Goal: Task Accomplishment & Management: Manage account settings

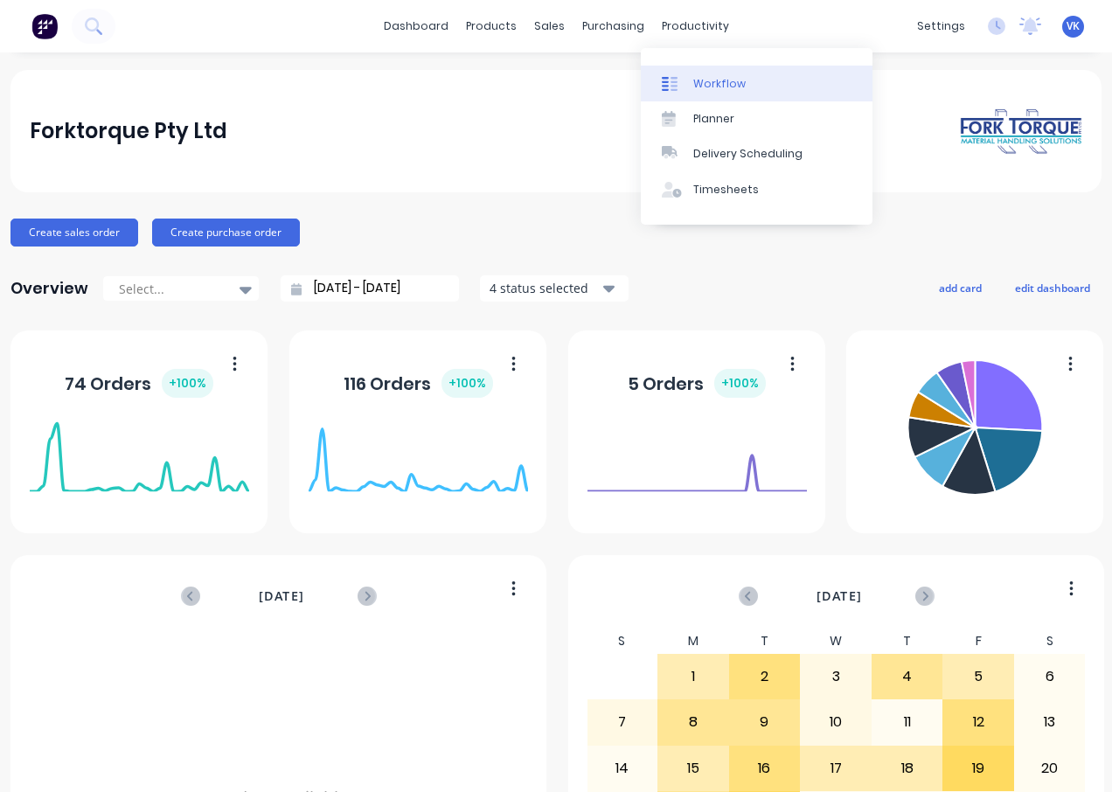
click at [736, 89] on div "Workflow" at bounding box center [719, 84] width 52 height 16
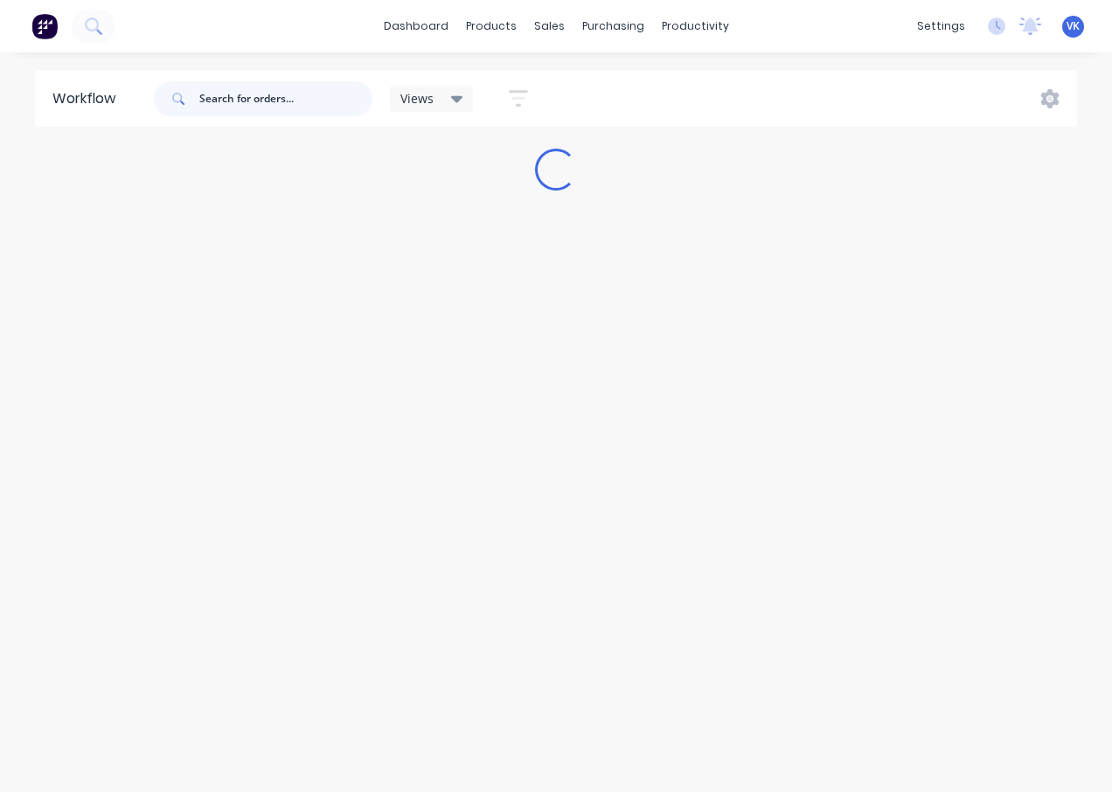
click at [258, 88] on input "text" at bounding box center [285, 98] width 173 height 35
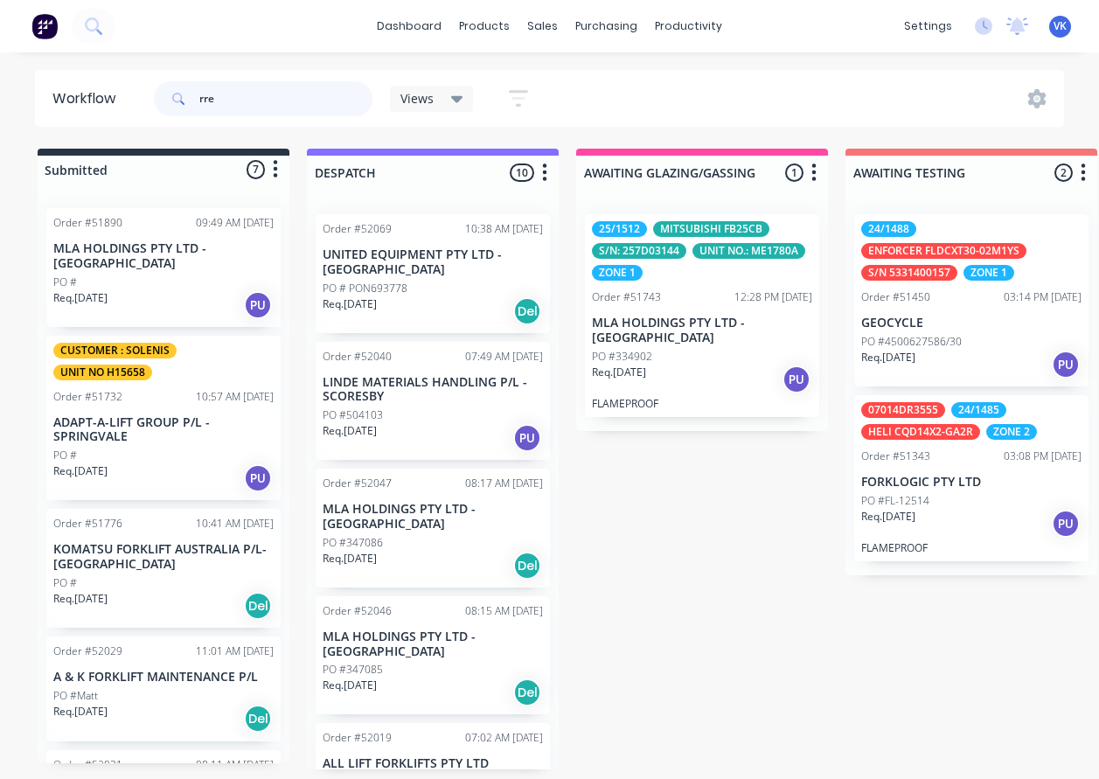
type input "rre"
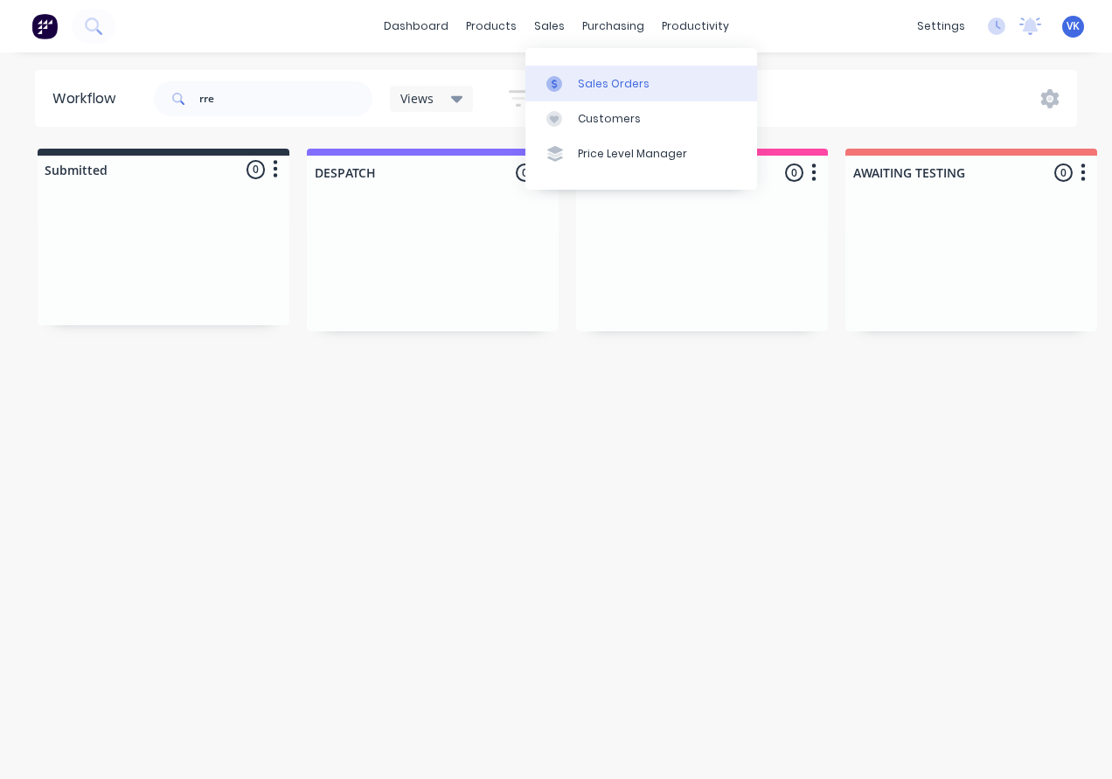
click at [593, 80] on div "Sales Orders" at bounding box center [614, 84] width 72 height 16
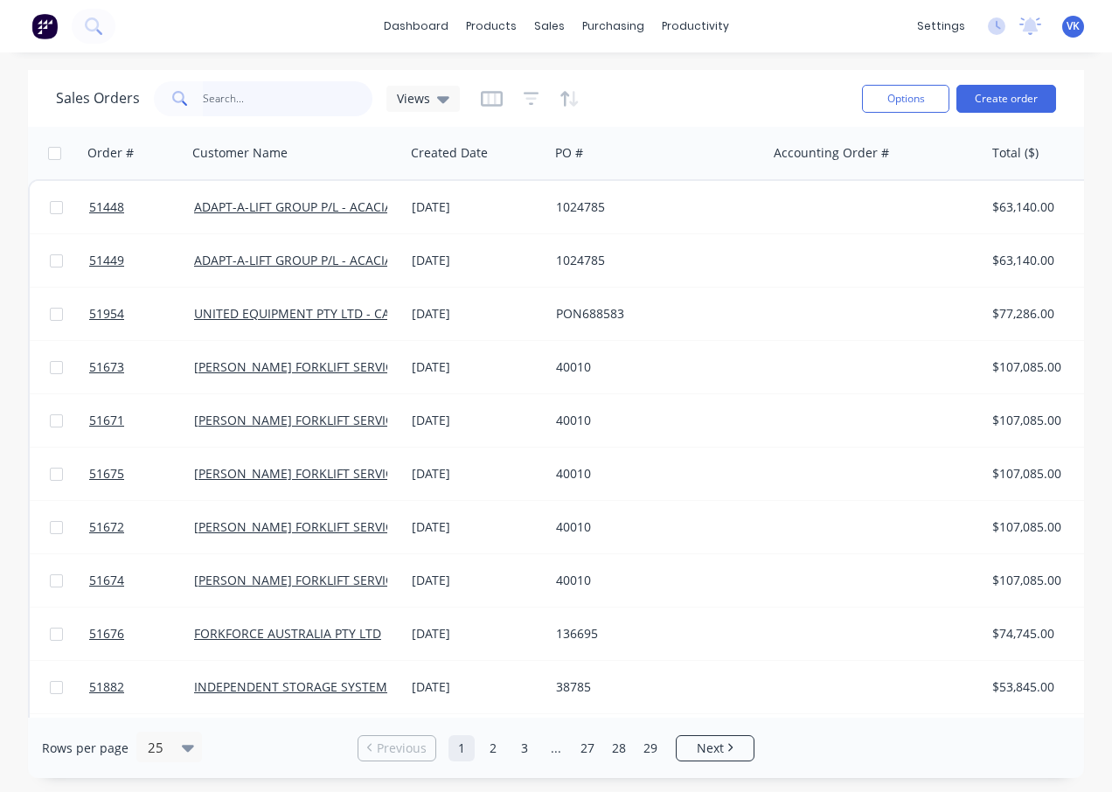
click at [253, 107] on input "text" at bounding box center [288, 98] width 170 height 35
type input "toyota rre"
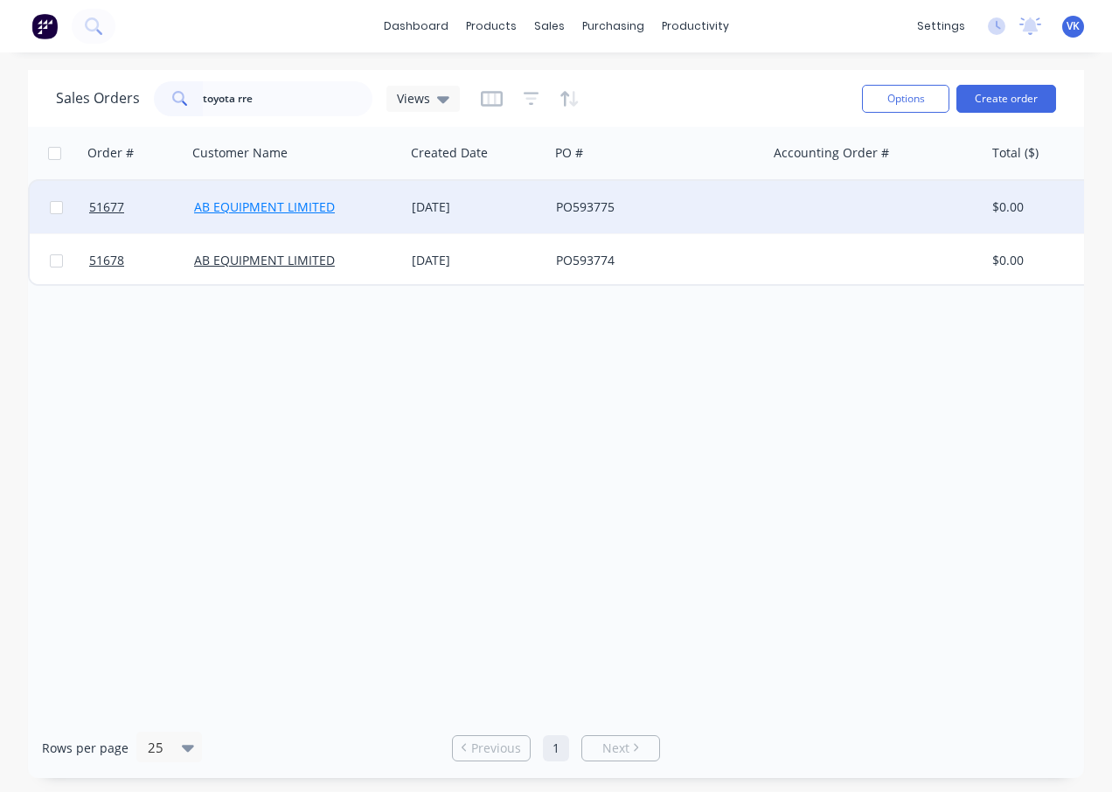
click at [310, 210] on link "AB EQUIPMENT LIMITED" at bounding box center [264, 206] width 141 height 17
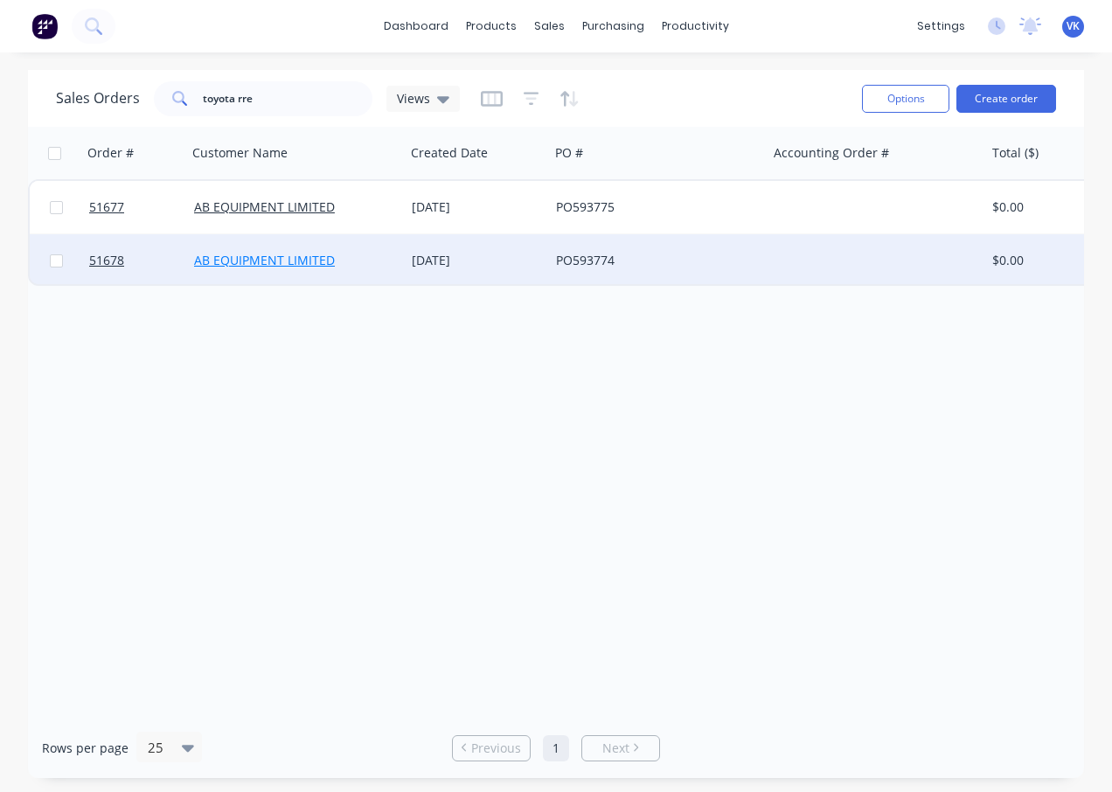
click at [232, 263] on link "AB EQUIPMENT LIMITED" at bounding box center [264, 260] width 141 height 17
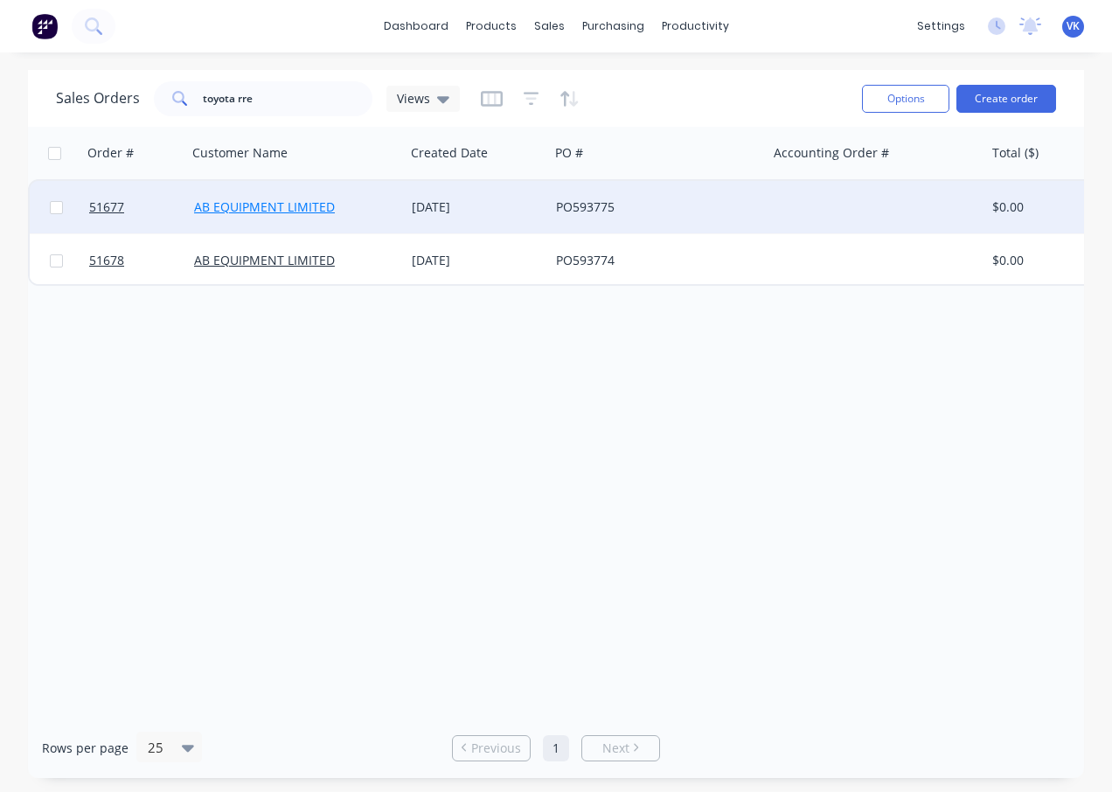
click at [288, 201] on link "AB EQUIPMENT LIMITED" at bounding box center [264, 206] width 141 height 17
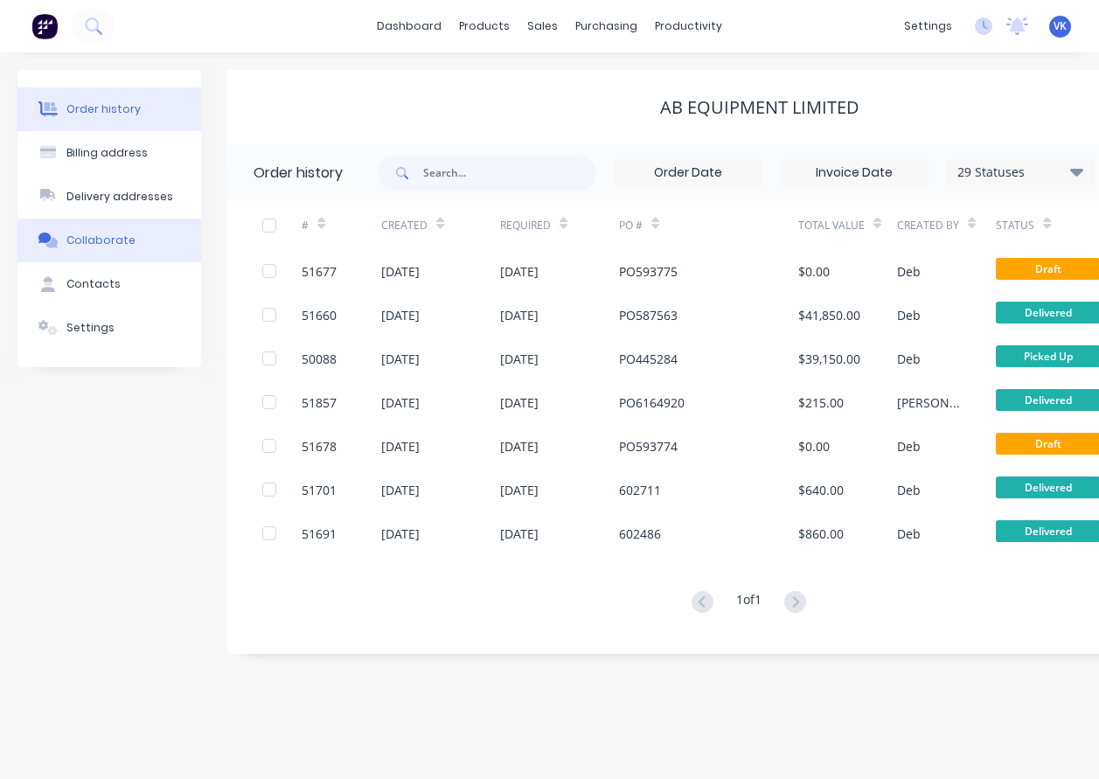
click at [109, 234] on div "Collaborate" at bounding box center [100, 240] width 69 height 16
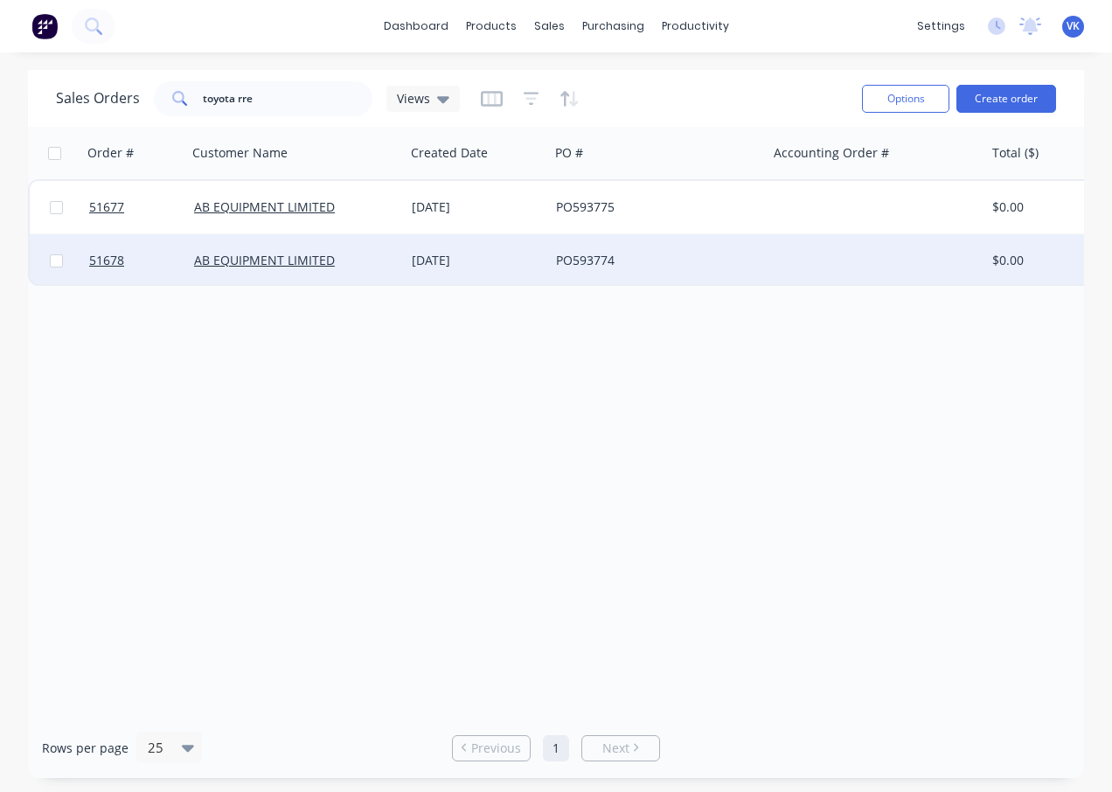
click at [272, 251] on div "AB EQUIPMENT LIMITED" at bounding box center [296, 260] width 218 height 52
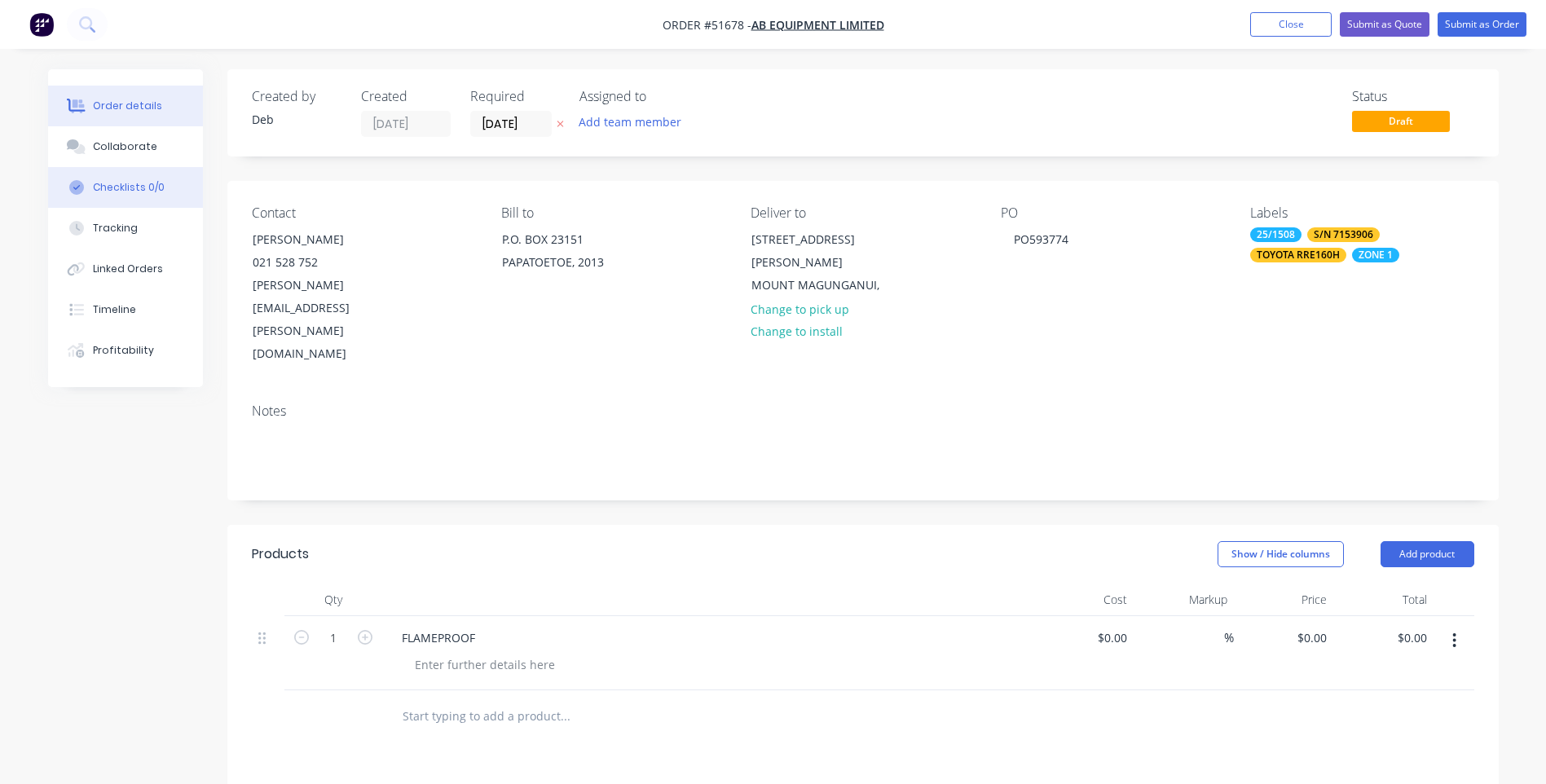
click at [137, 191] on div "Checklists 0/0" at bounding box center [129, 187] width 72 height 15
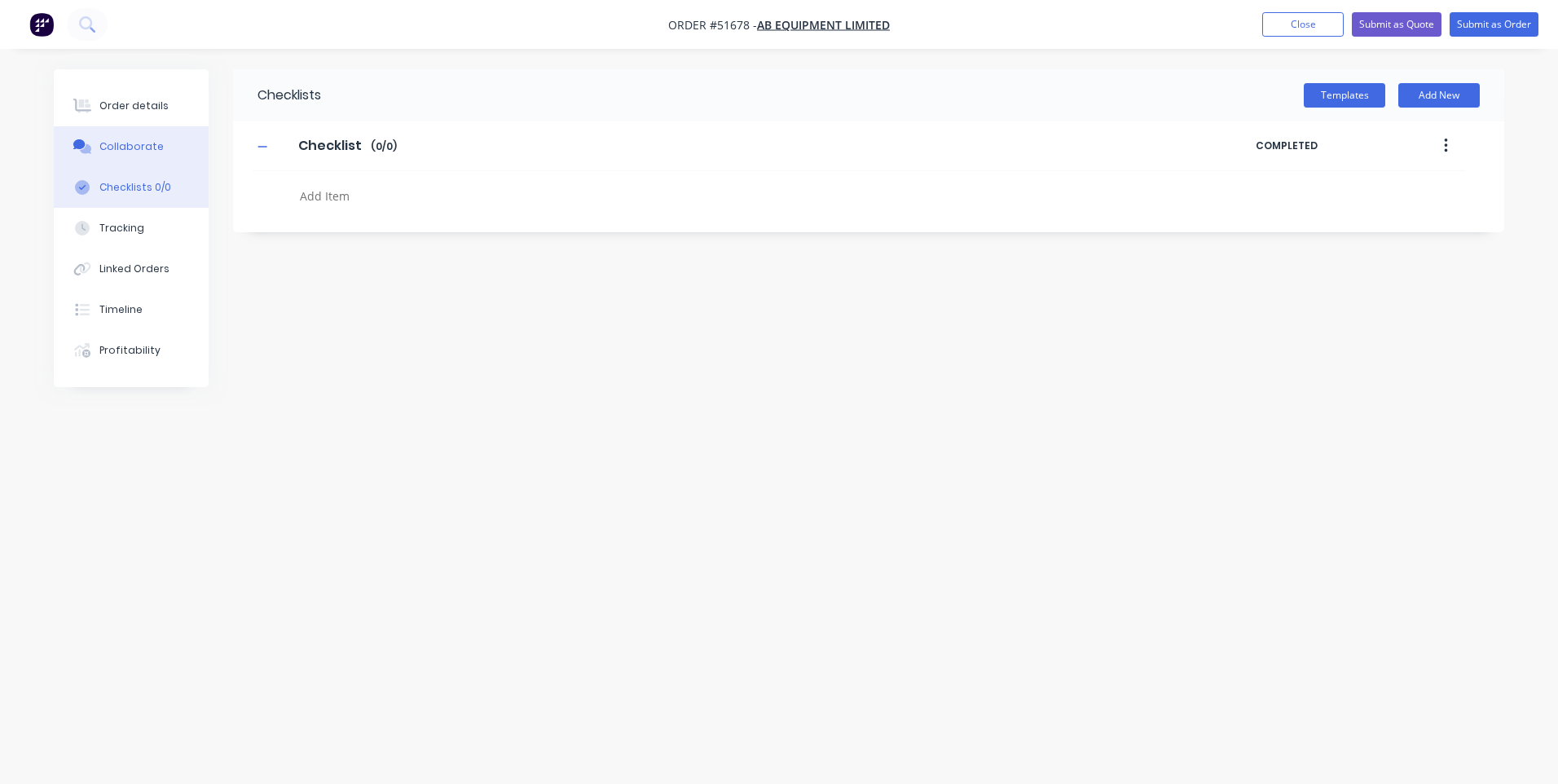
click at [145, 149] on div "Collaborate" at bounding box center [131, 146] width 64 height 15
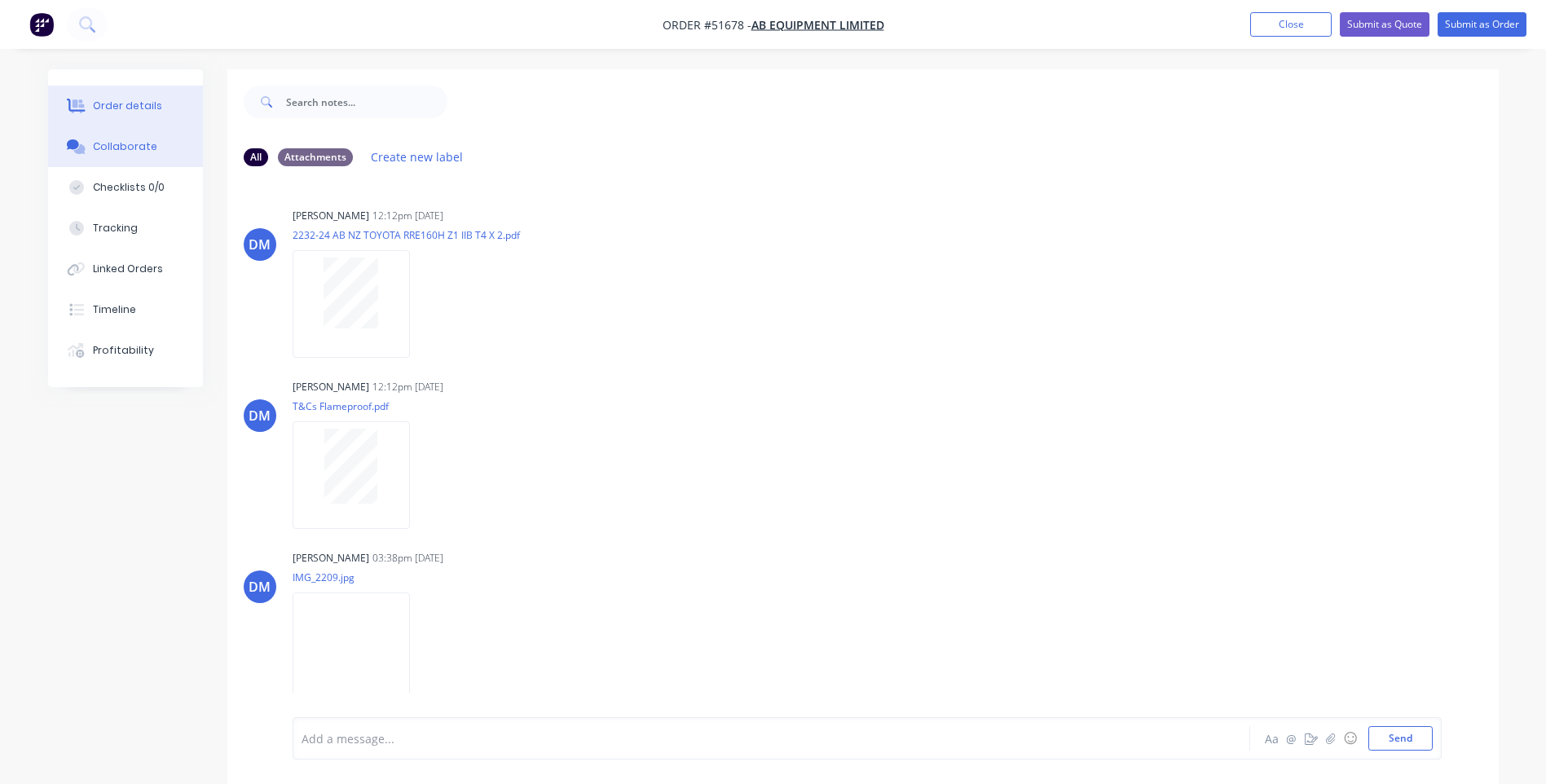
click at [131, 102] on div "Order details" at bounding box center [128, 106] width 69 height 15
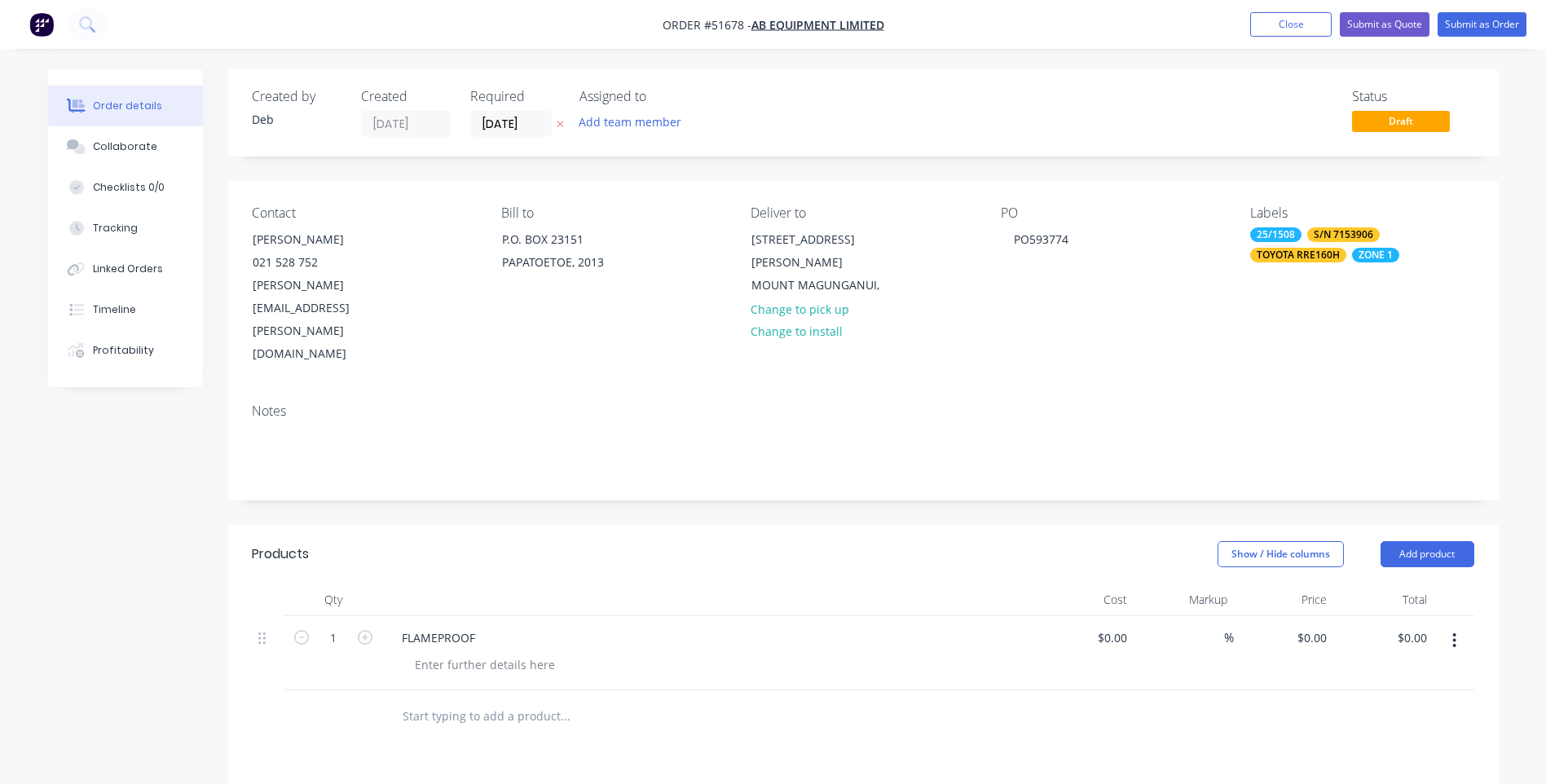
drag, startPoint x: 902, startPoint y: 29, endPoint x: 910, endPoint y: 42, distance: 15.3
click at [910, 42] on nav "Order #51678 - AB EQUIPMENT LIMITED Add product Close Submit as Quote Submit as…" at bounding box center [773, 24] width 1546 height 48
drag, startPoint x: 746, startPoint y: 32, endPoint x: 955, endPoint y: 21, distance: 209.3
click at [955, 21] on nav "Order #51678 - AB EQUIPMENT LIMITED Add product Close Submit as Quote Submit as…" at bounding box center [773, 24] width 1546 height 48
click at [960, 24] on nav "Order #51678 - AB EQUIPMENT LIMITED Add product Close Submit as Quote Submit as…" at bounding box center [773, 24] width 1546 height 48
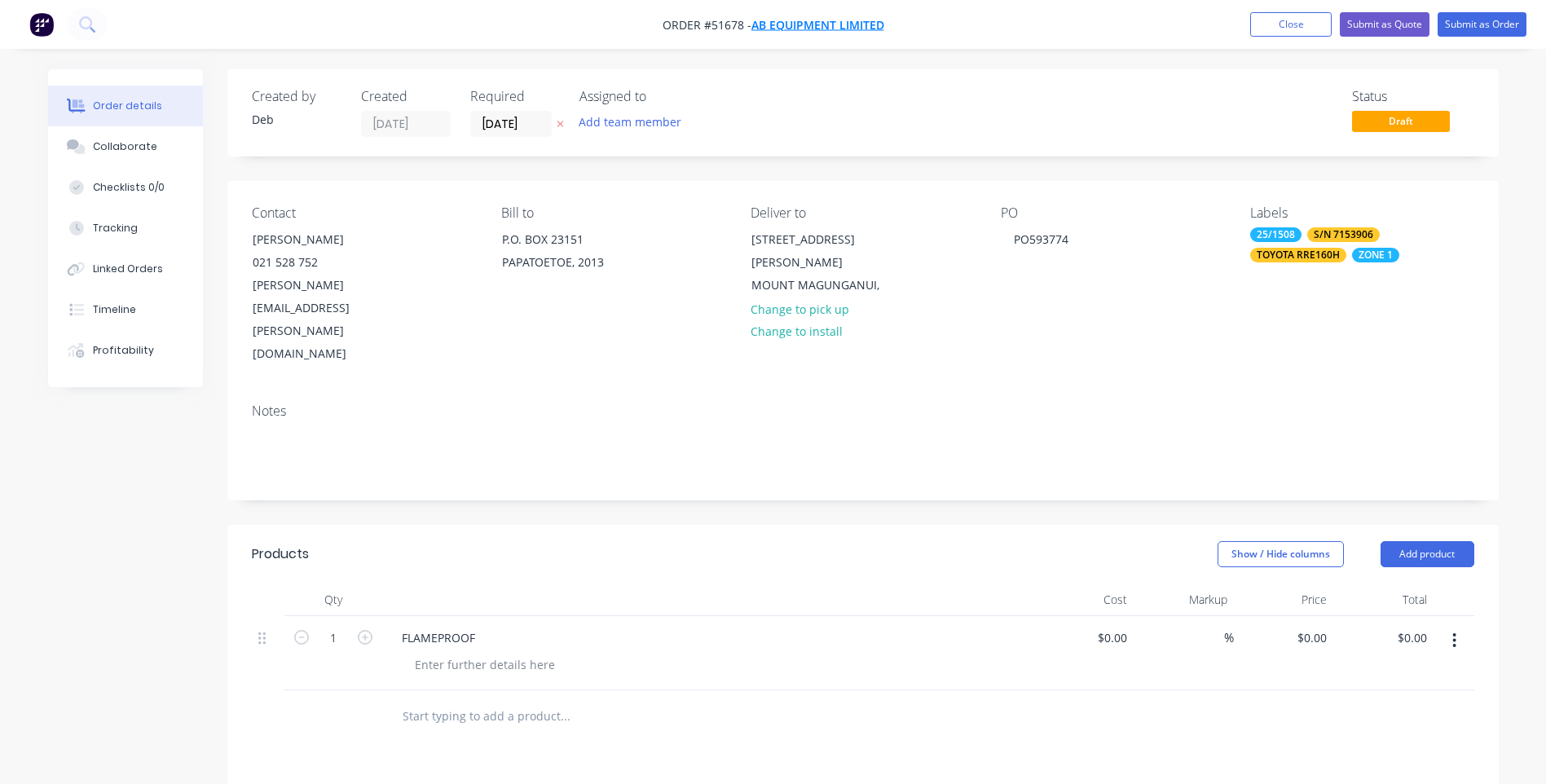
click at [883, 26] on nav "Order #51678 - AB EQUIPMENT LIMITED Add product Close Submit as Quote Submit as…" at bounding box center [773, 24] width 1546 height 48
copy div "AB EQUIPMENT LIMITED Add product Close Submit as Quote Submit as Order"
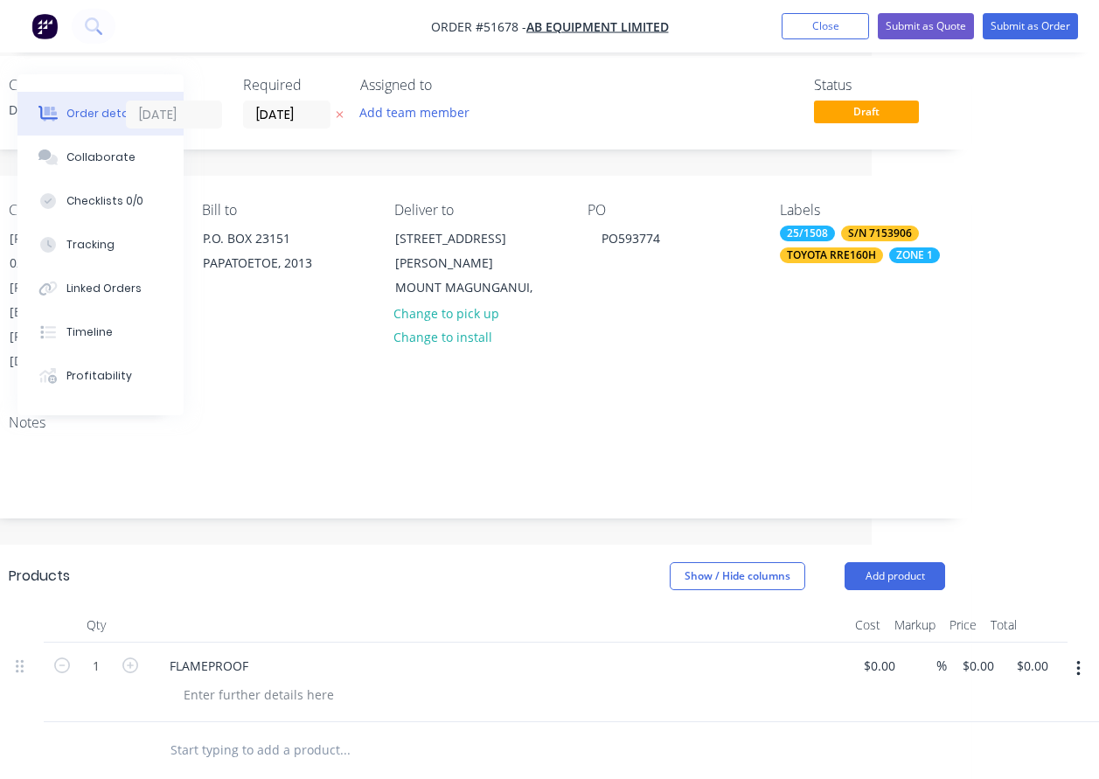
scroll to position [0, 227]
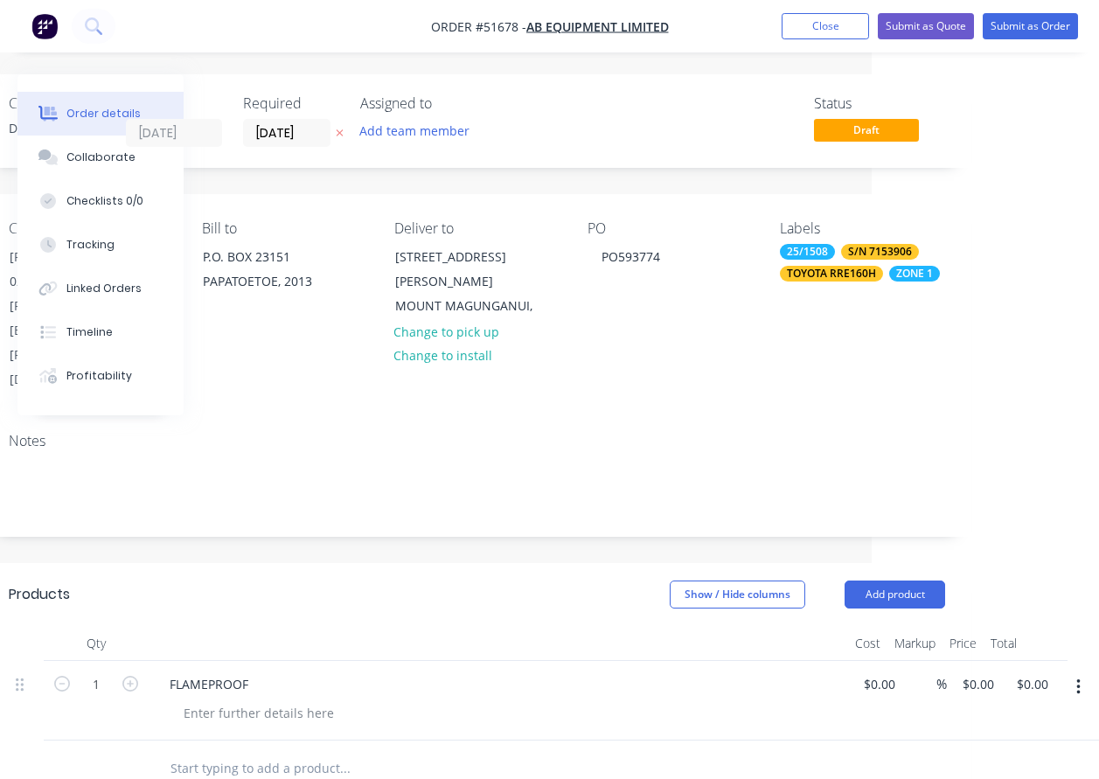
click at [112, 121] on button "Order details" at bounding box center [100, 114] width 166 height 44
click at [108, 205] on div "Checklists 0/0" at bounding box center [104, 201] width 77 height 16
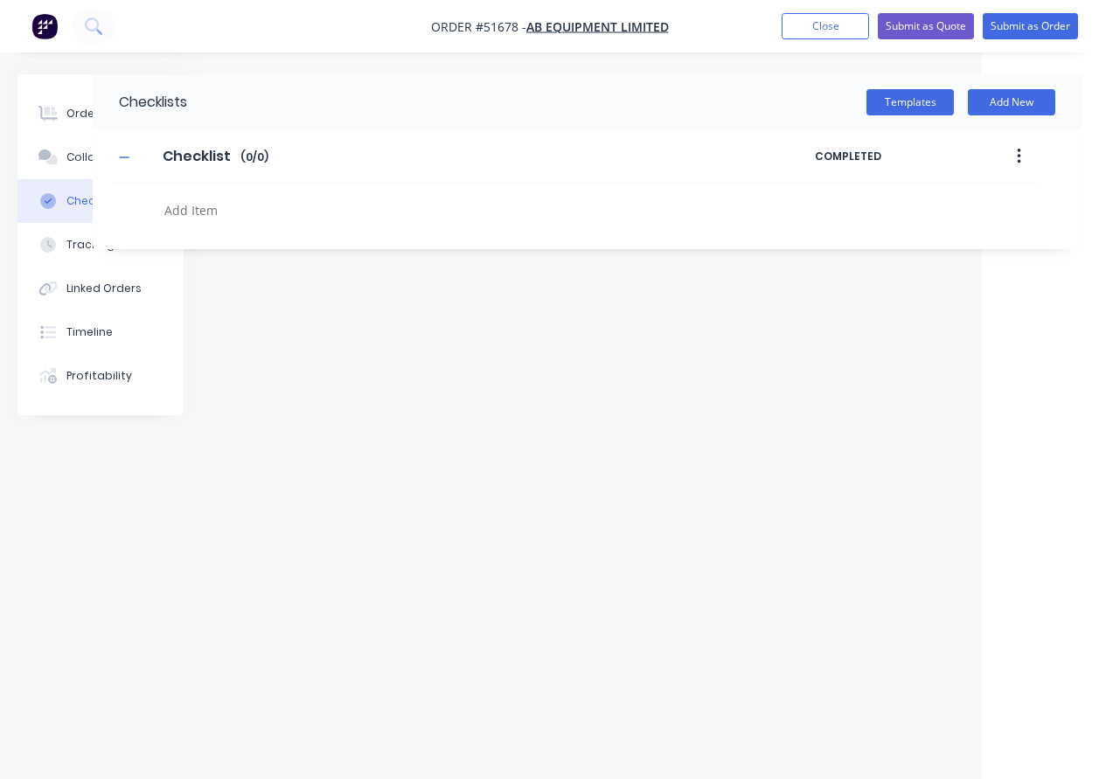
type textarea "x"
click at [73, 164] on div "Collaborate" at bounding box center [100, 157] width 69 height 16
